Goal: Task Accomplishment & Management: Manage account settings

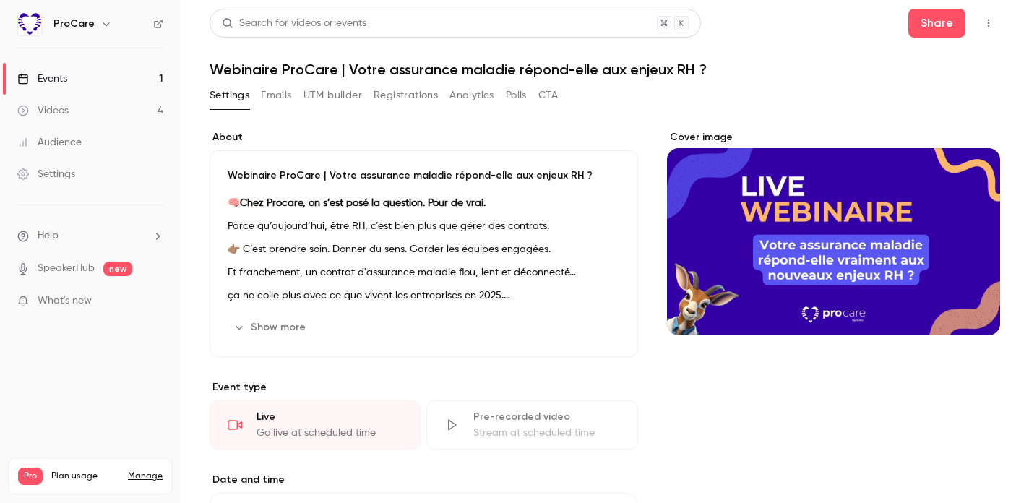
click at [90, 72] on link "Events 1" at bounding box center [90, 79] width 181 height 32
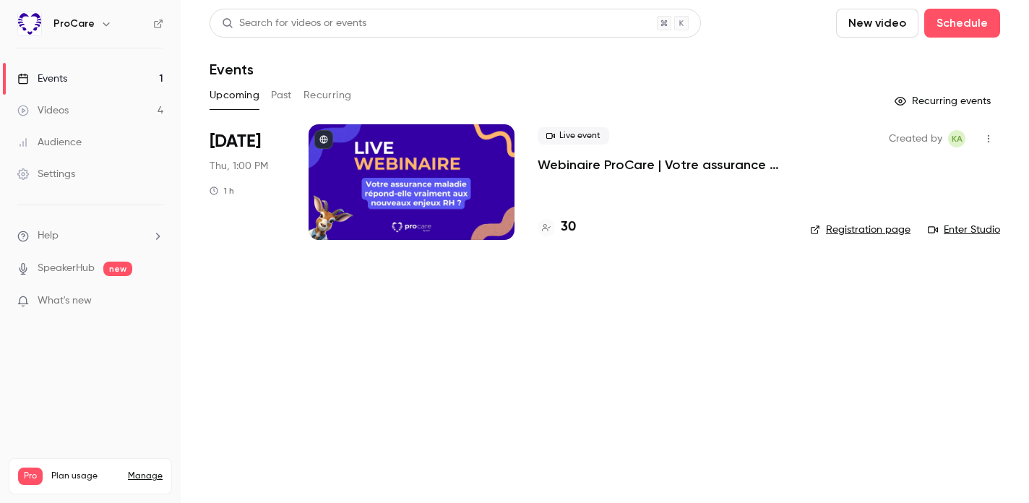
click at [969, 40] on header "Search for videos or events New video Schedule Events" at bounding box center [605, 43] width 791 height 69
click at [956, 23] on button "Schedule" at bounding box center [963, 23] width 76 height 29
click at [906, 61] on div "One time event" at bounding box center [933, 63] width 110 height 14
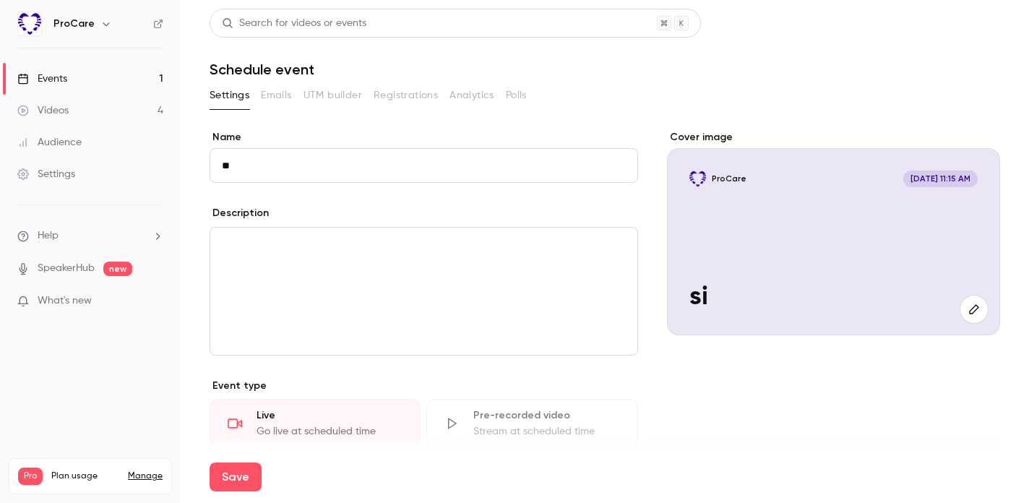
type input "*"
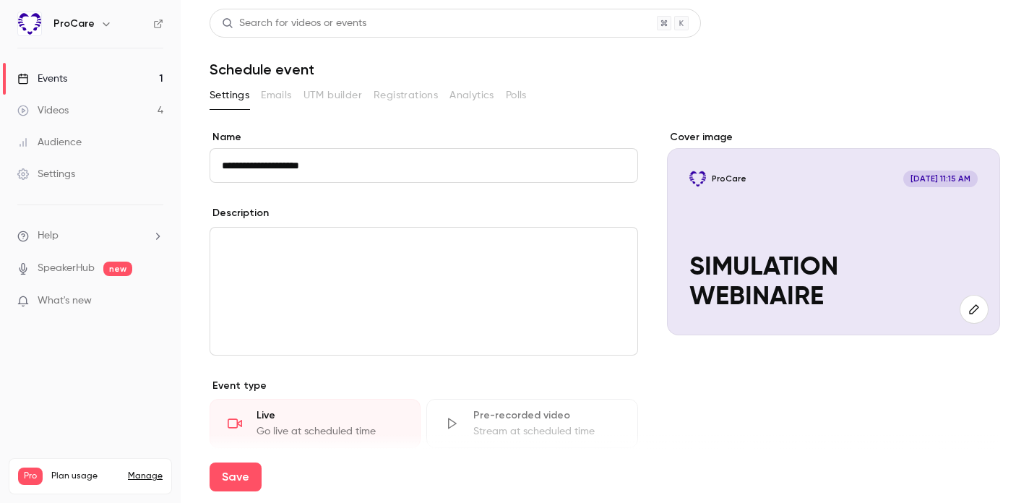
scroll to position [61, 0]
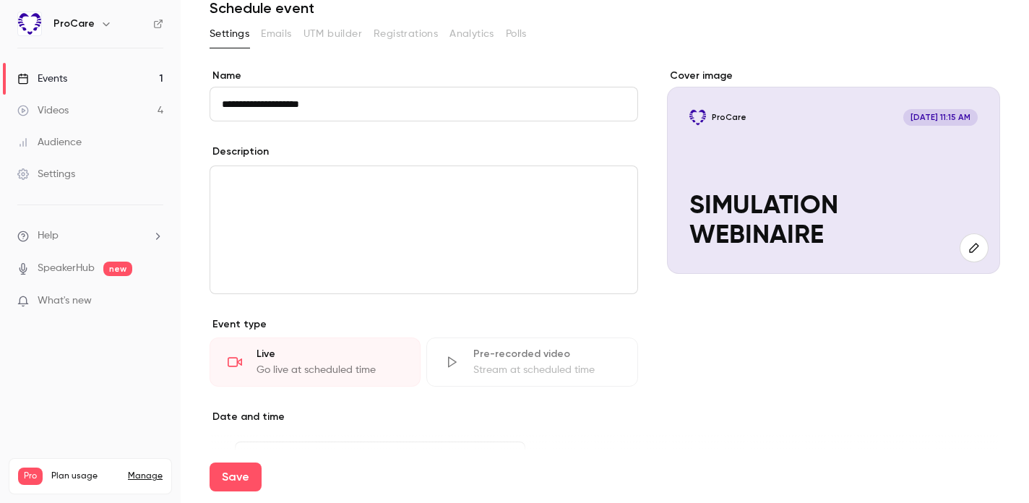
type input "**********"
click at [380, 233] on div "editor" at bounding box center [423, 229] width 427 height 127
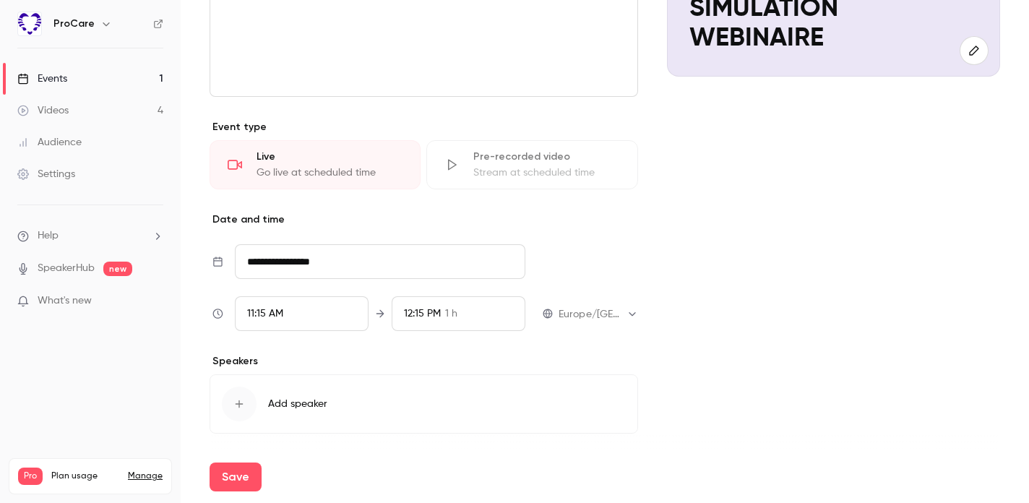
scroll to position [267, 0]
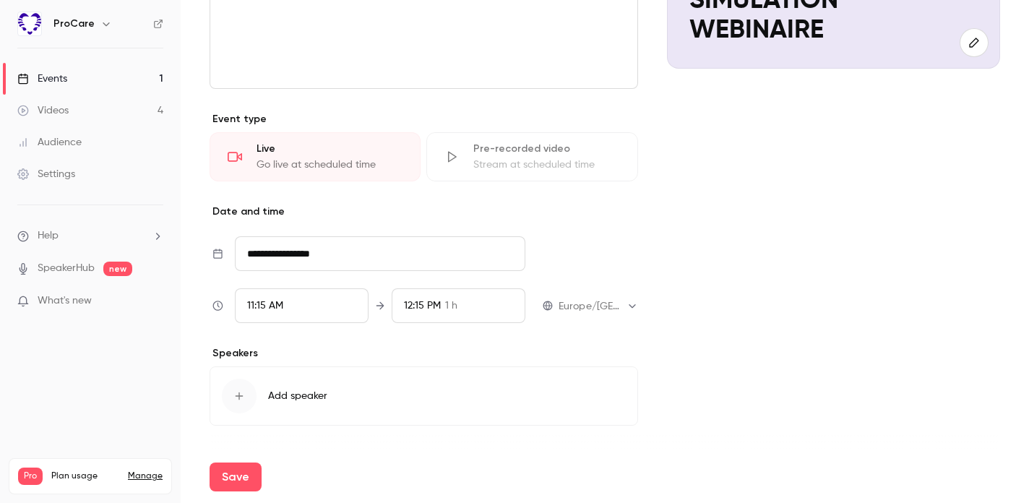
click at [308, 253] on input "**********" at bounding box center [380, 253] width 291 height 35
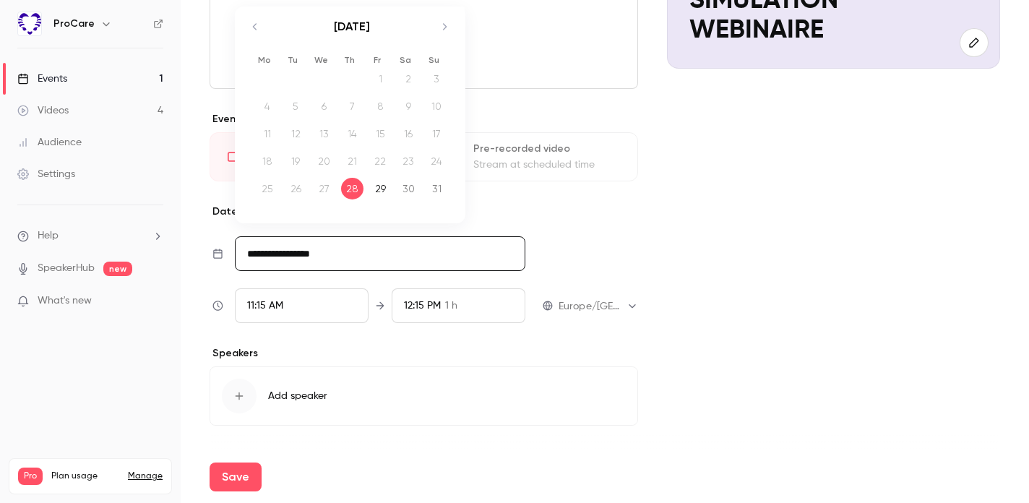
click at [392, 188] on td "29" at bounding box center [380, 188] width 28 height 27
type input "**********"
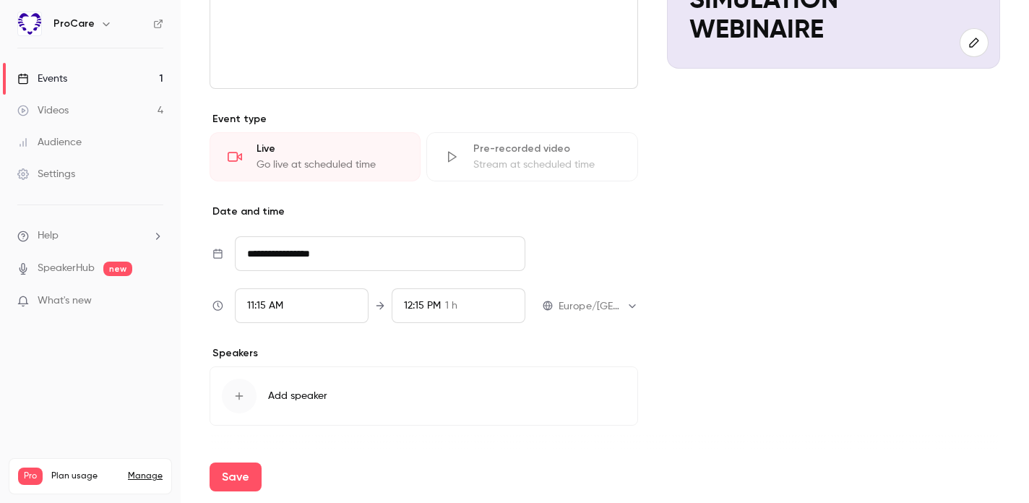
click at [274, 306] on span "11:15 AM" at bounding box center [265, 306] width 36 height 10
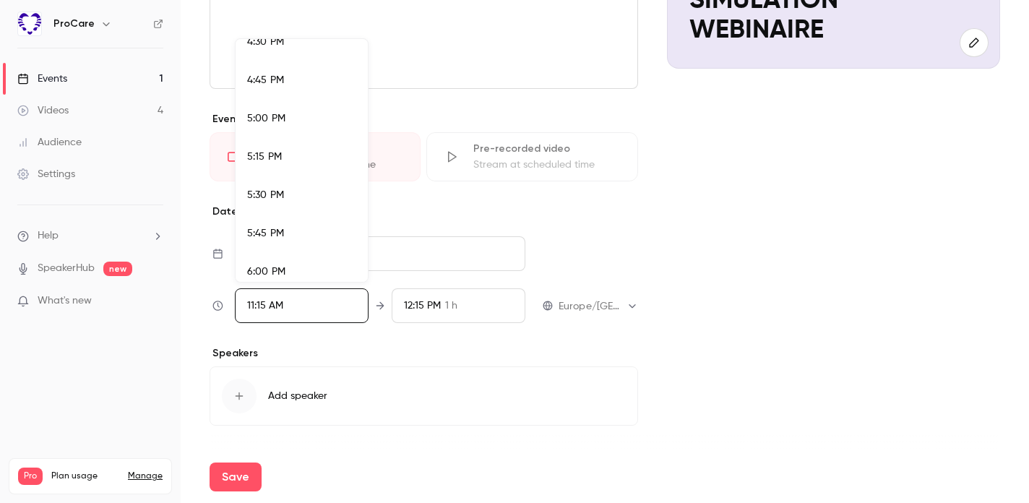
scroll to position [2606, 0]
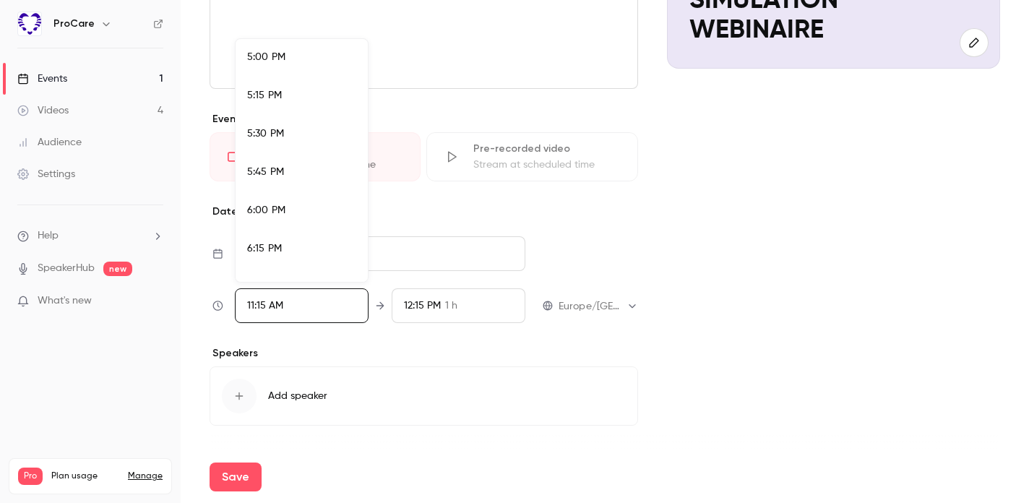
click at [277, 208] on span "6:00 PM" at bounding box center [266, 210] width 38 height 10
click at [425, 373] on div at bounding box center [514, 251] width 1029 height 503
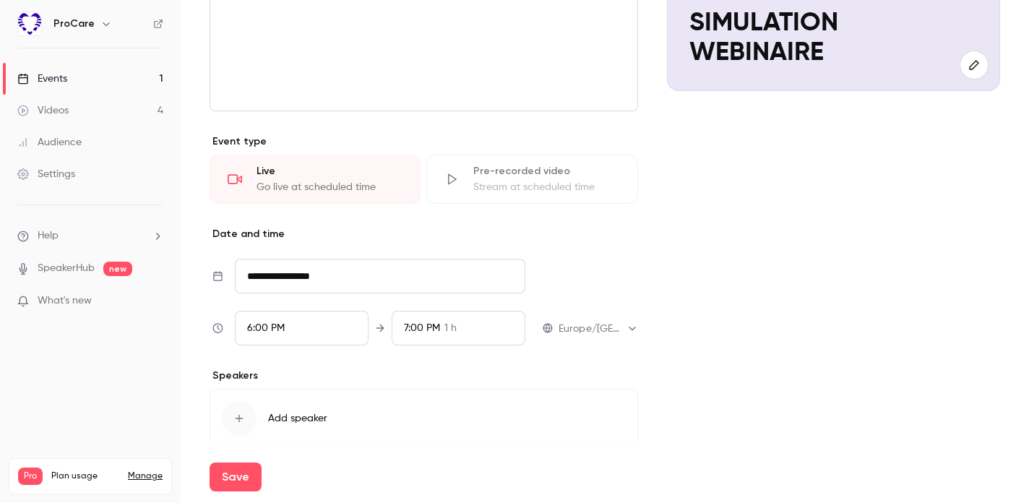
scroll to position [252, 0]
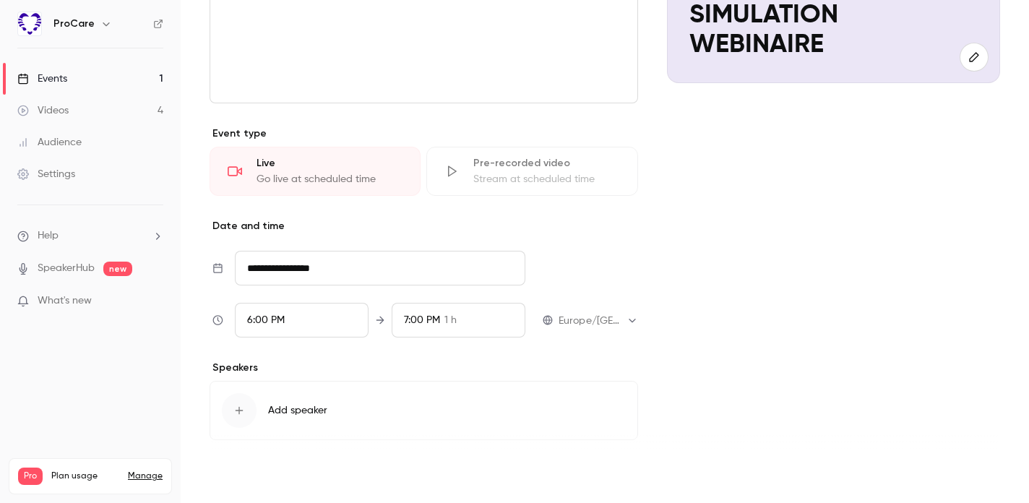
click at [246, 466] on button "Save" at bounding box center [236, 477] width 52 height 29
type input "**********"
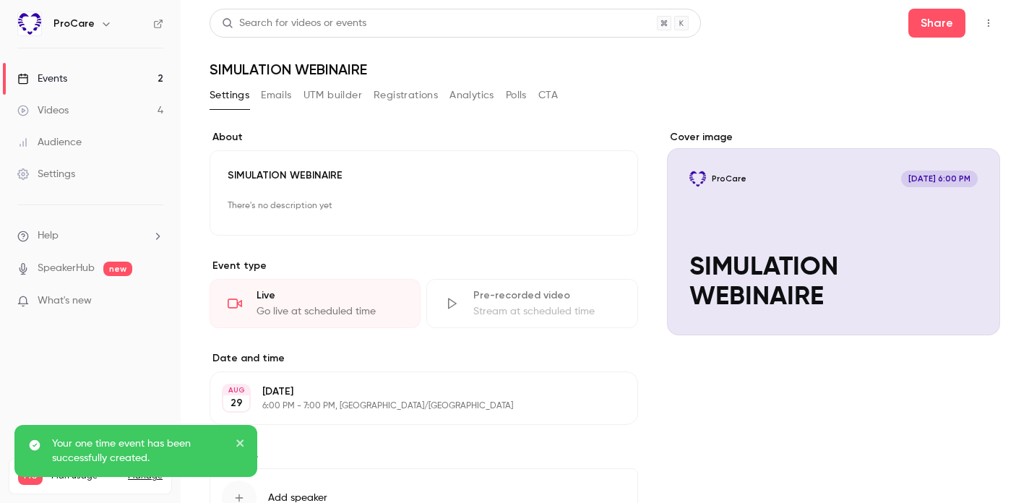
click at [114, 77] on link "Events 2" at bounding box center [90, 79] width 181 height 32
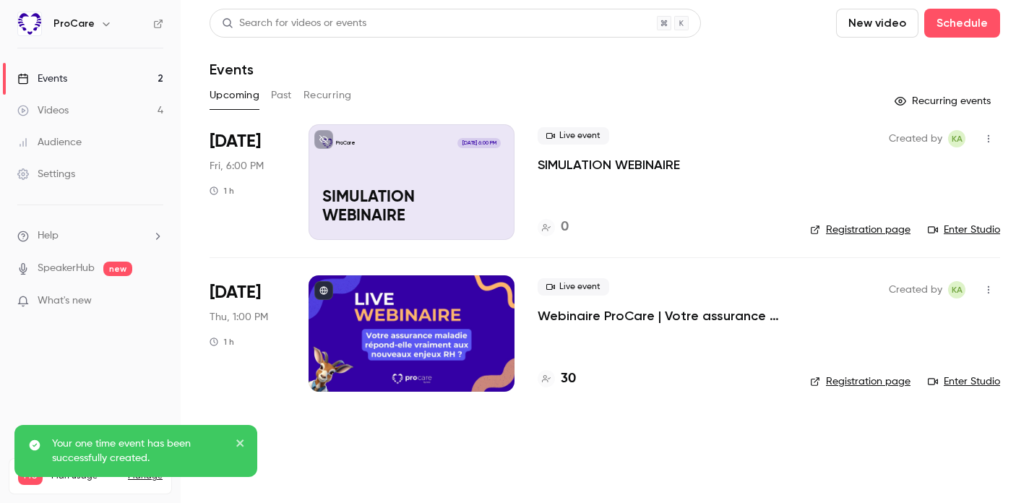
click at [270, 93] on div "Upcoming Past Recurring" at bounding box center [605, 95] width 791 height 23
click at [283, 95] on button "Past" at bounding box center [281, 95] width 21 height 23
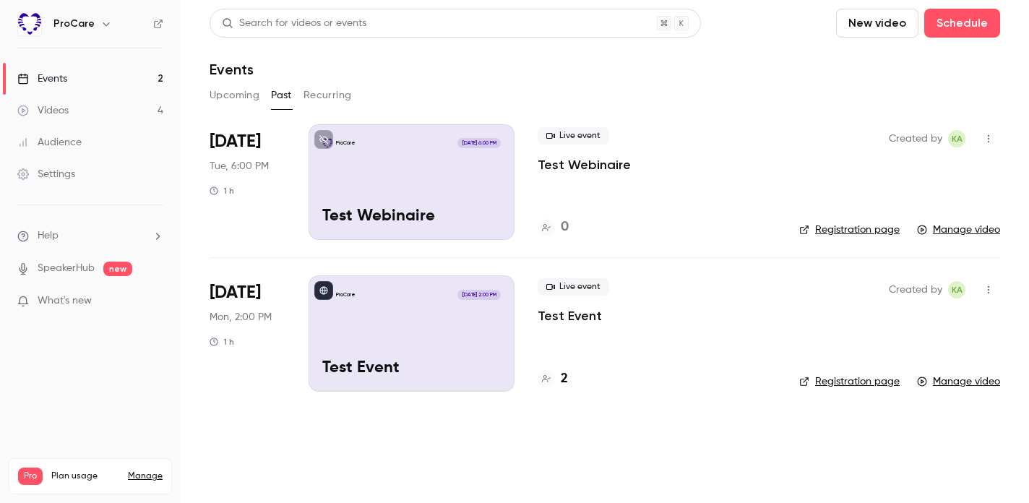
click at [986, 140] on icon "button" at bounding box center [989, 139] width 12 height 10
click at [903, 287] on div "Delete" at bounding box center [933, 288] width 110 height 14
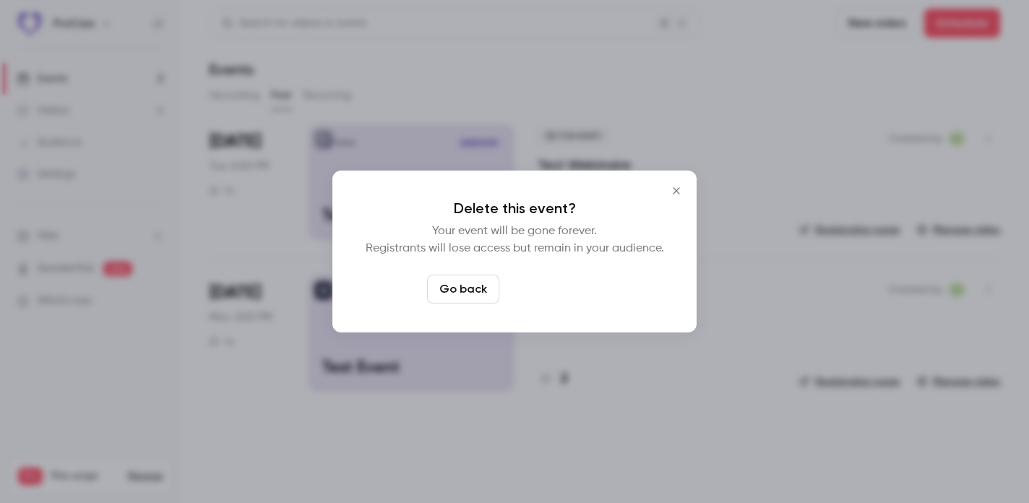
click at [570, 287] on button "Delete event" at bounding box center [553, 289] width 97 height 29
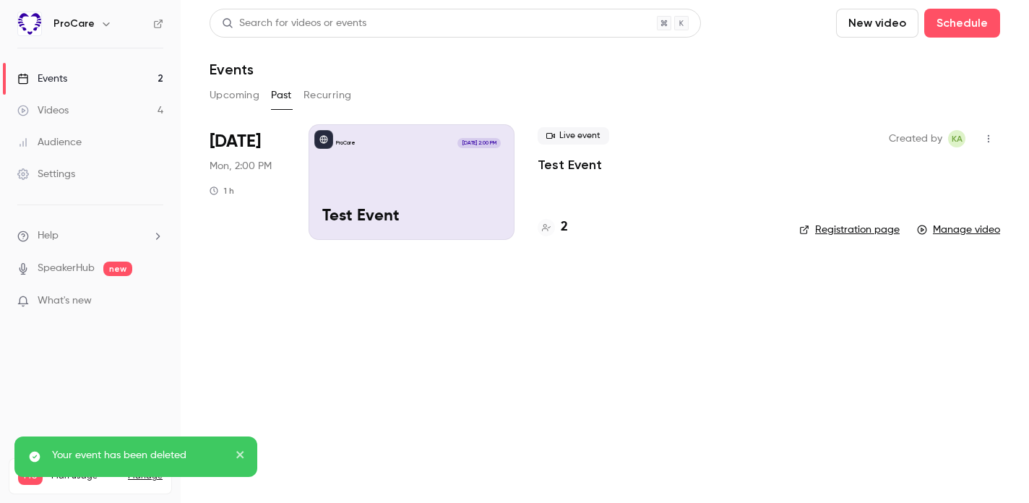
click at [987, 145] on button "button" at bounding box center [988, 138] width 23 height 23
click at [927, 286] on div "Delete" at bounding box center [933, 288] width 110 height 14
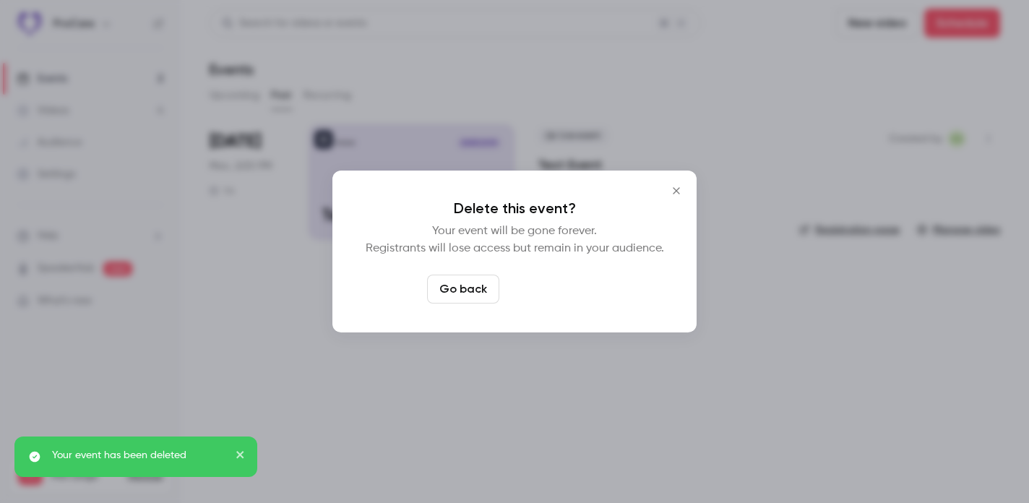
click at [582, 291] on button "Delete event" at bounding box center [553, 289] width 97 height 29
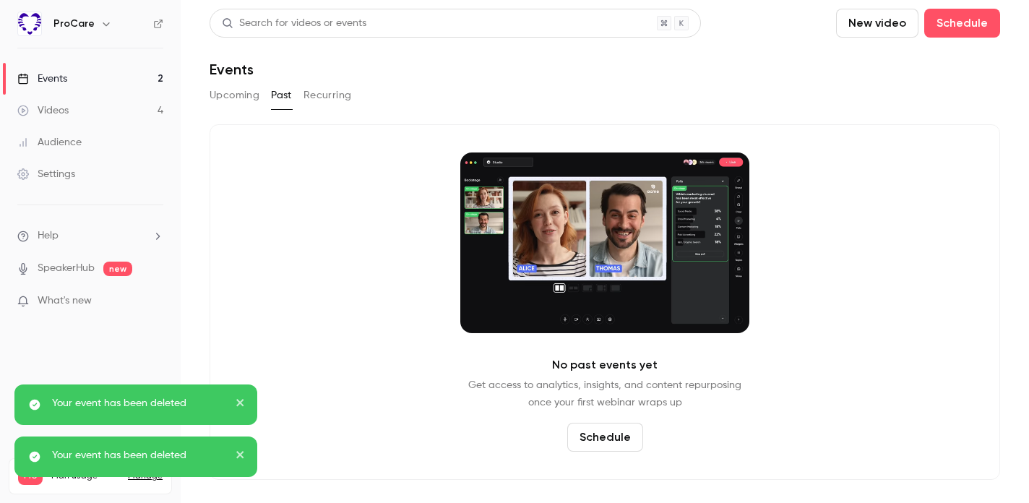
click at [103, 80] on link "Events 2" at bounding box center [90, 79] width 181 height 32
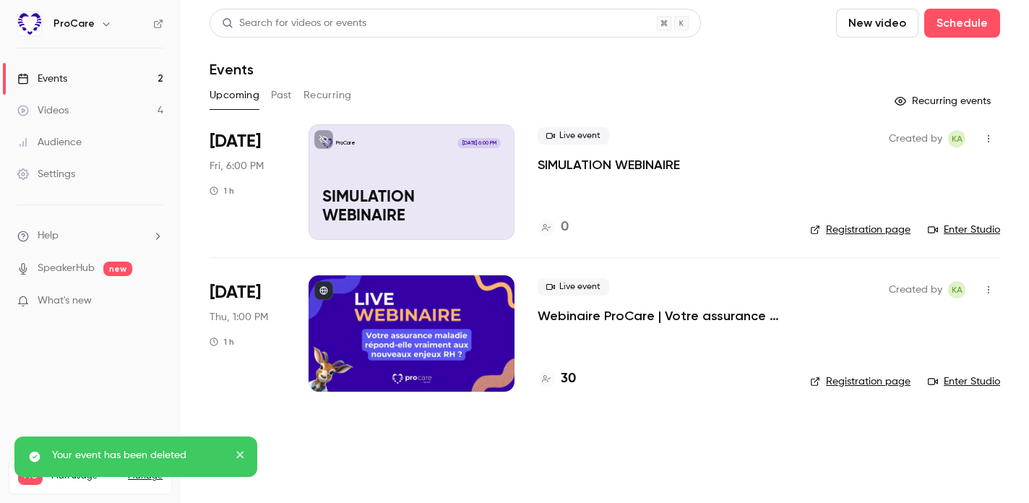
click at [986, 142] on icon "button" at bounding box center [989, 139] width 12 height 10
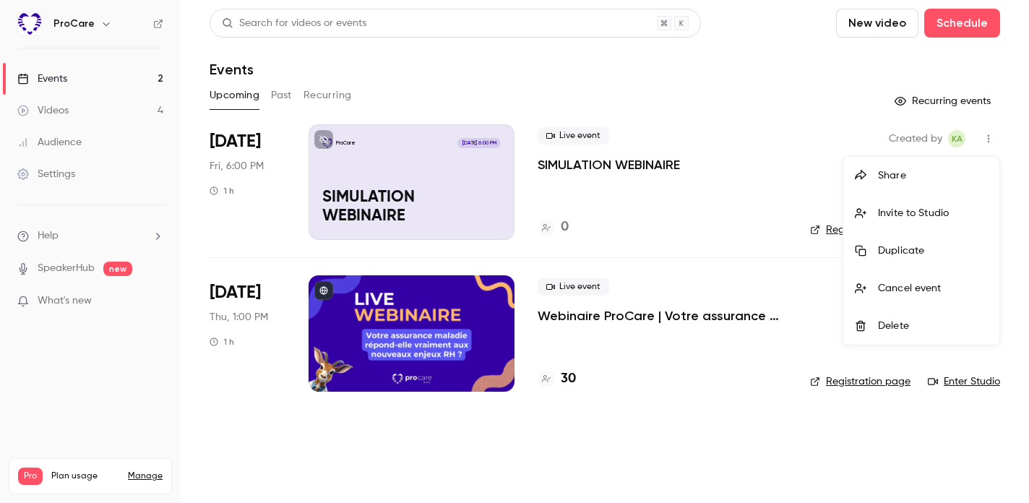
click at [682, 218] on div at bounding box center [514, 251] width 1029 height 503
